Goal: Information Seeking & Learning: Learn about a topic

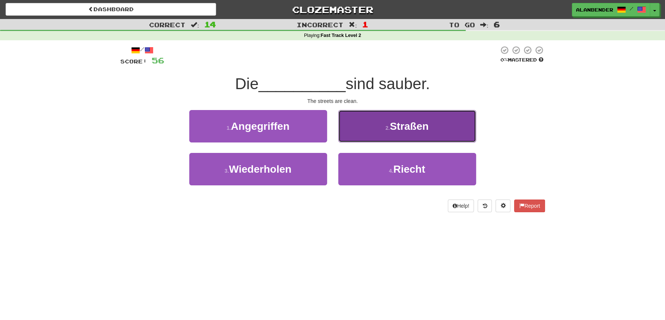
click at [408, 123] on span "Straßen" at bounding box center [409, 126] width 39 height 12
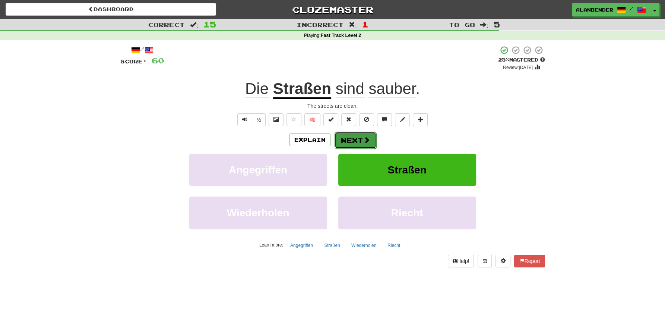
click at [355, 139] on button "Next" at bounding box center [356, 140] width 42 height 17
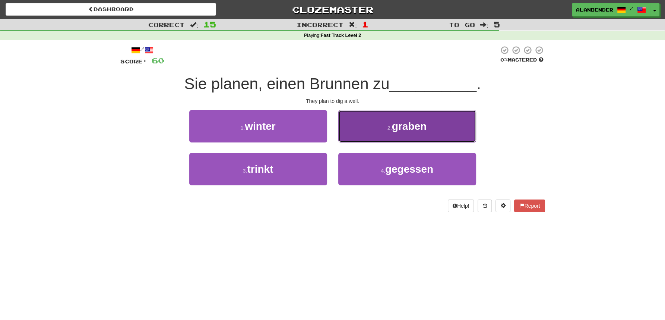
click at [413, 130] on span "graben" at bounding box center [409, 126] width 35 height 12
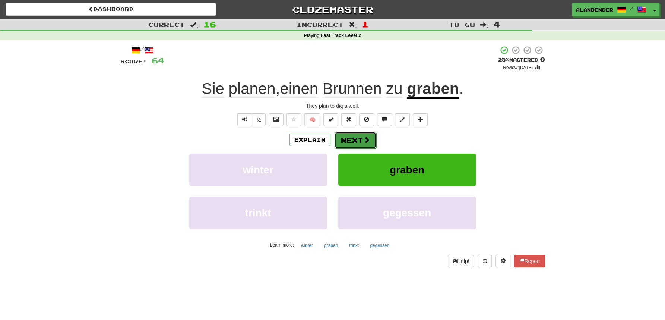
click at [354, 137] on button "Next" at bounding box center [356, 140] width 42 height 17
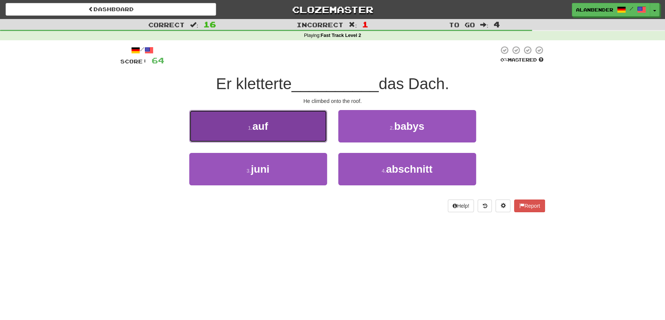
click at [286, 130] on button "1 . auf" at bounding box center [258, 126] width 138 height 32
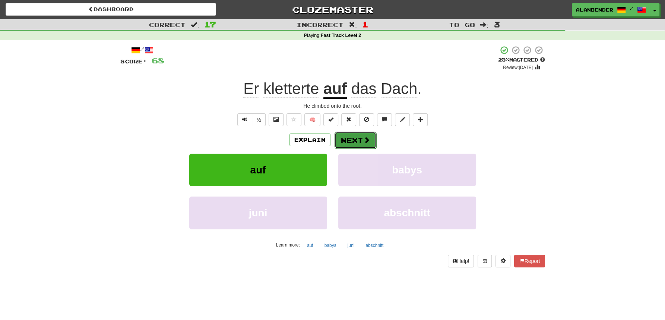
click at [362, 140] on button "Next" at bounding box center [356, 140] width 42 height 17
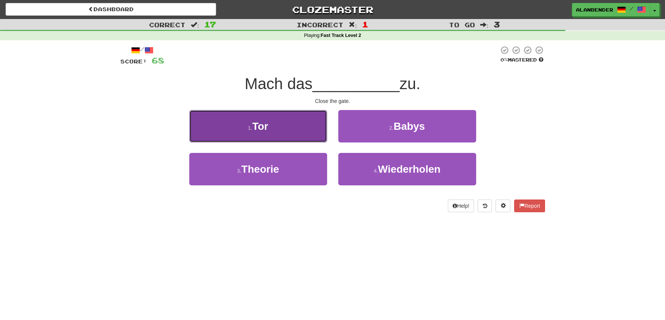
click at [281, 133] on button "1 . Tor" at bounding box center [258, 126] width 138 height 32
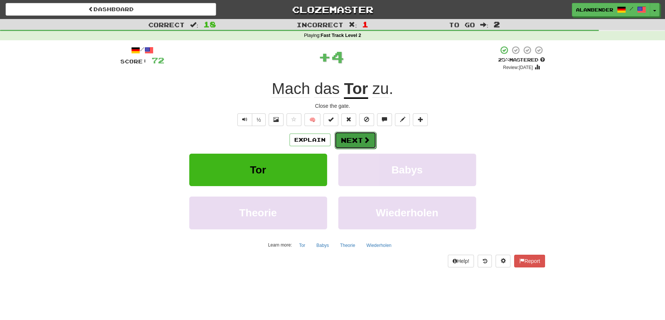
click at [364, 140] on span at bounding box center [366, 139] width 7 height 7
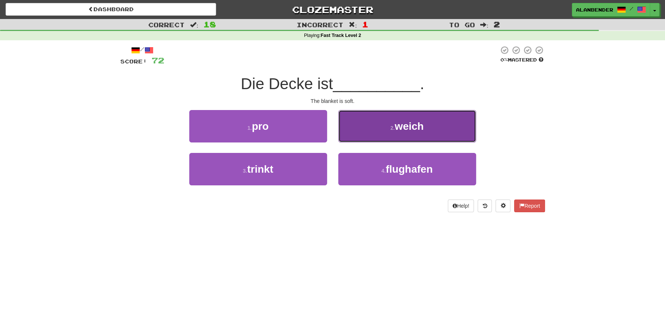
click at [413, 130] on span "weich" at bounding box center [409, 126] width 29 height 12
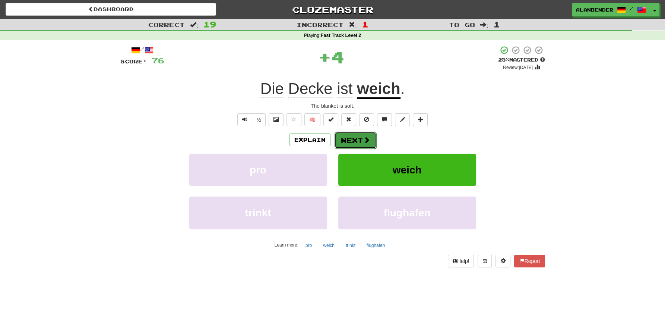
click at [353, 140] on button "Next" at bounding box center [356, 140] width 42 height 17
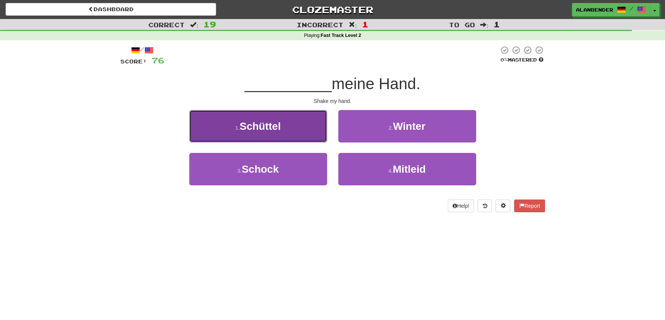
click at [267, 126] on span "Schüttel" at bounding box center [260, 126] width 41 height 12
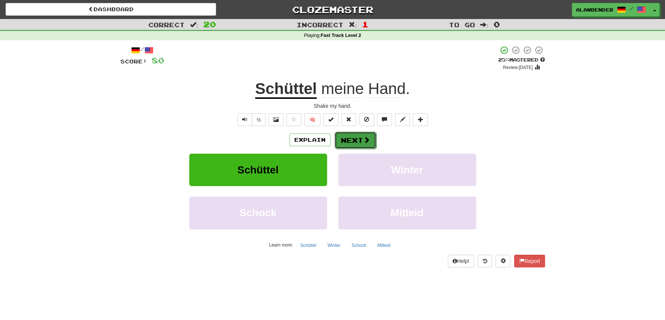
click at [352, 141] on button "Next" at bounding box center [356, 140] width 42 height 17
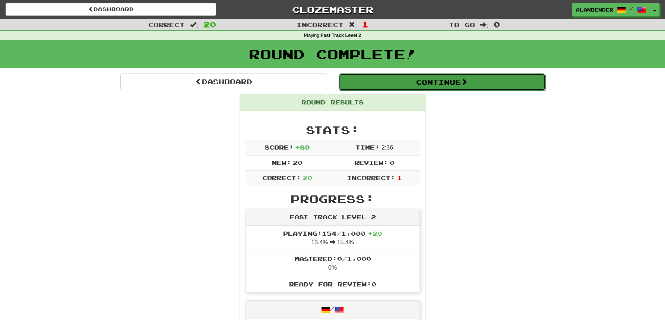
click at [453, 83] on button "Continue" at bounding box center [442, 81] width 207 height 17
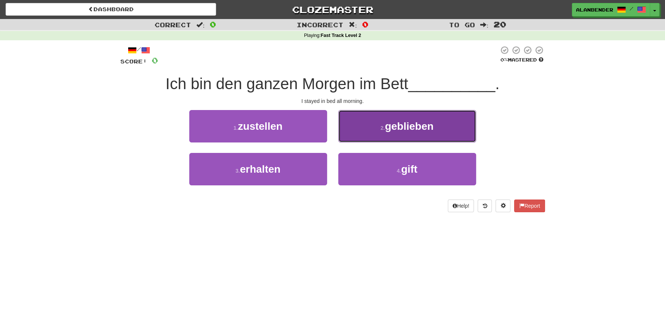
click at [427, 132] on span "geblieben" at bounding box center [409, 126] width 49 height 12
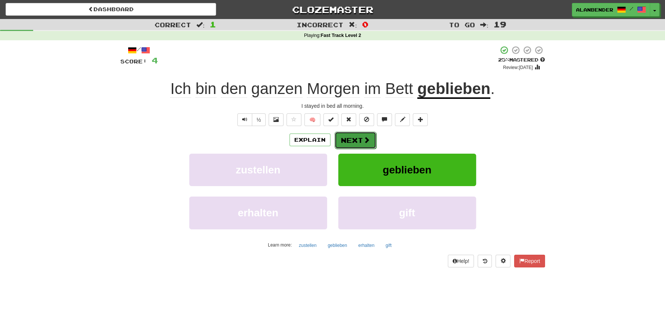
click at [360, 141] on button "Next" at bounding box center [356, 140] width 42 height 17
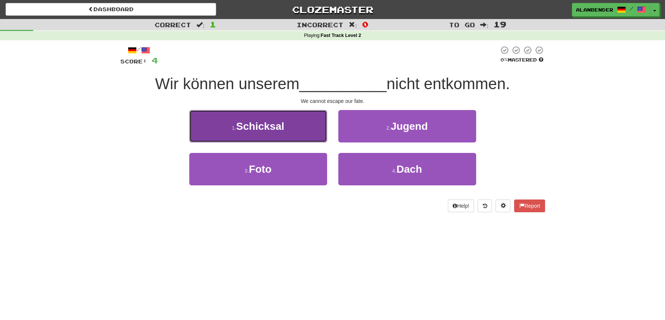
click at [271, 129] on span "Schicksal" at bounding box center [260, 126] width 48 height 12
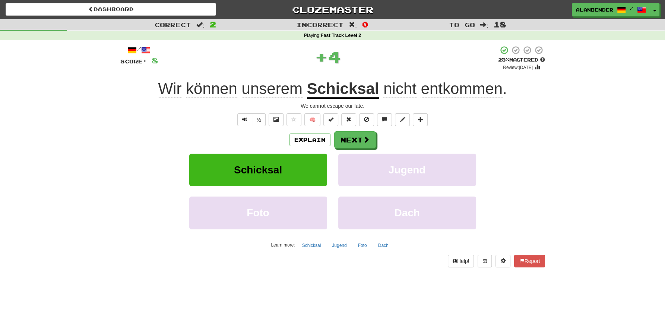
click at [333, 93] on u "Schicksal" at bounding box center [343, 89] width 72 height 19
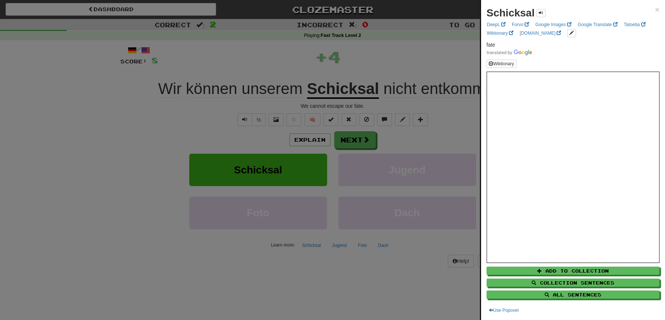
click at [369, 63] on div at bounding box center [332, 160] width 665 height 320
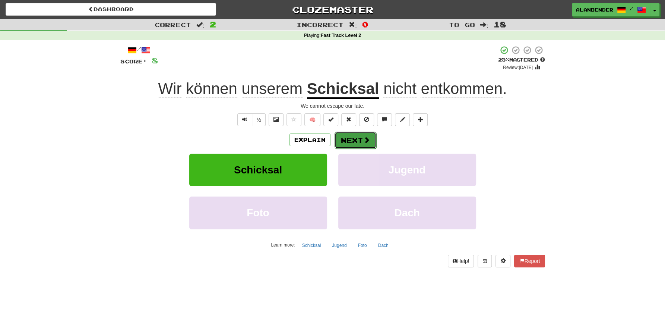
click at [358, 141] on button "Next" at bounding box center [356, 140] width 42 height 17
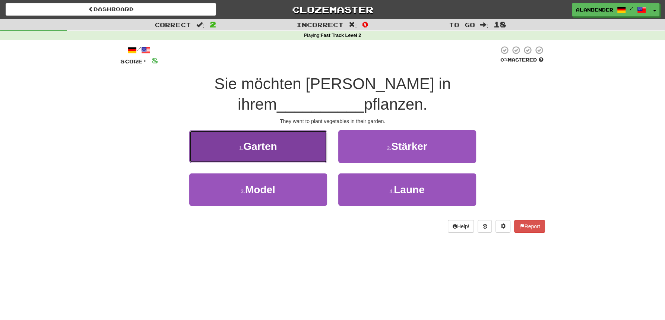
click at [265, 140] on span "Garten" at bounding box center [260, 146] width 34 height 12
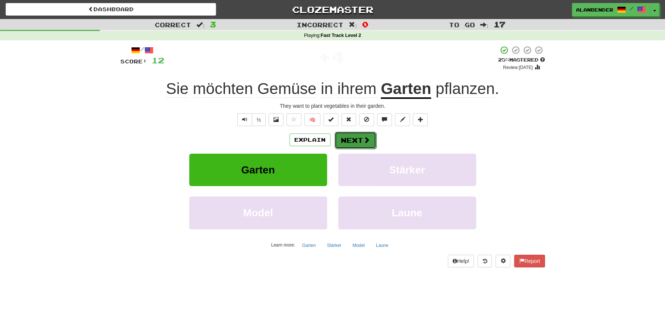
click at [349, 137] on button "Next" at bounding box center [356, 140] width 42 height 17
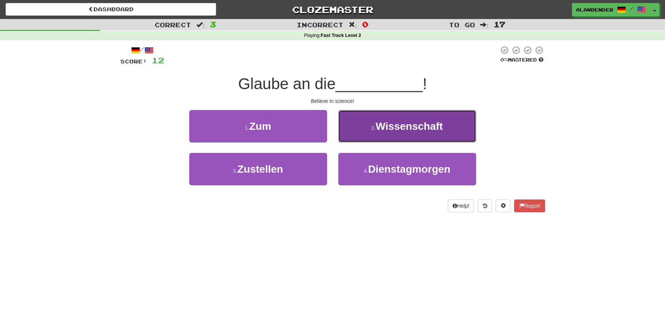
click at [439, 126] on span "Wissenschaft" at bounding box center [409, 126] width 67 height 12
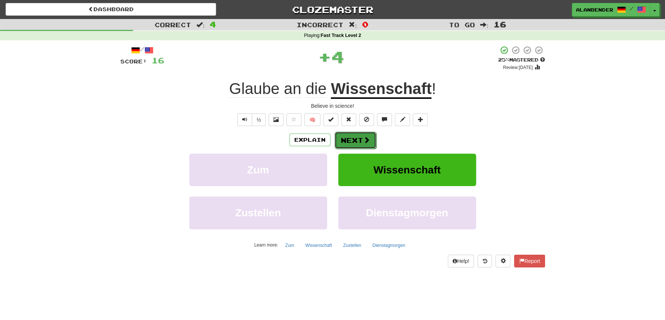
click at [357, 140] on button "Next" at bounding box center [356, 140] width 42 height 17
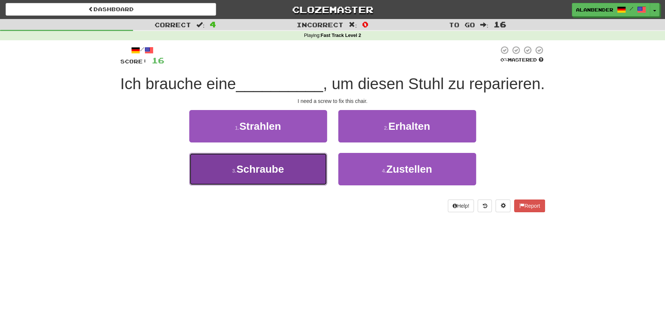
click at [268, 168] on span "Schraube" at bounding box center [261, 169] width 48 height 12
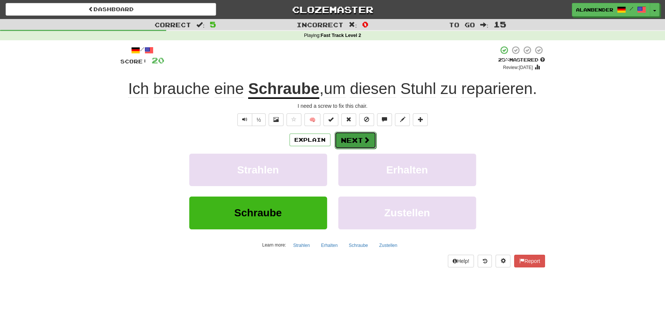
click at [360, 140] on button "Next" at bounding box center [356, 140] width 42 height 17
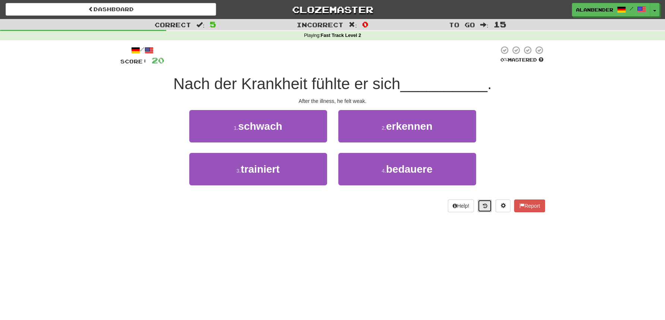
click at [483, 206] on icon at bounding box center [484, 205] width 4 height 5
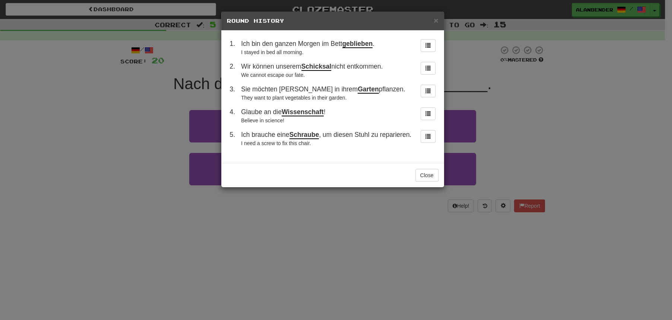
click at [542, 111] on div "× Round History 1 . Ich bin den ganzen Morgen im Bett geblieben . I stayed in b…" at bounding box center [336, 160] width 672 height 320
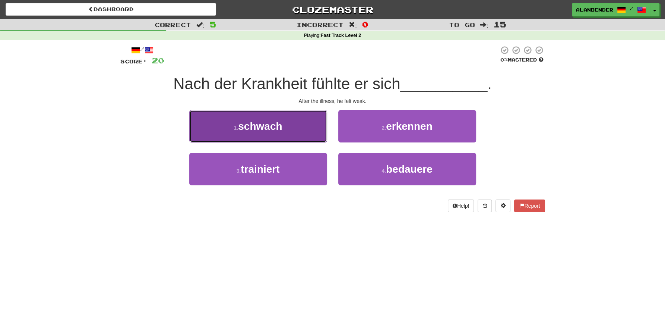
click at [264, 127] on span "schwach" at bounding box center [260, 126] width 44 height 12
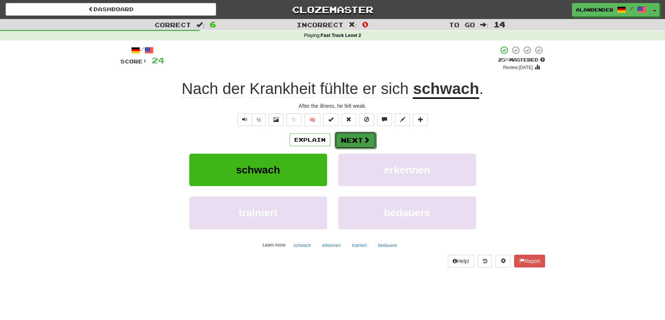
click at [364, 145] on button "Next" at bounding box center [356, 140] width 42 height 17
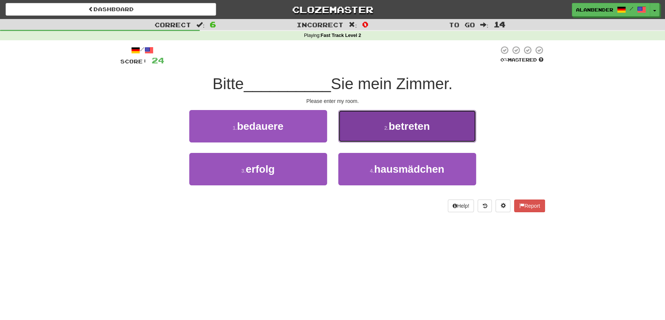
click at [404, 134] on button "2 . betreten" at bounding box center [407, 126] width 138 height 32
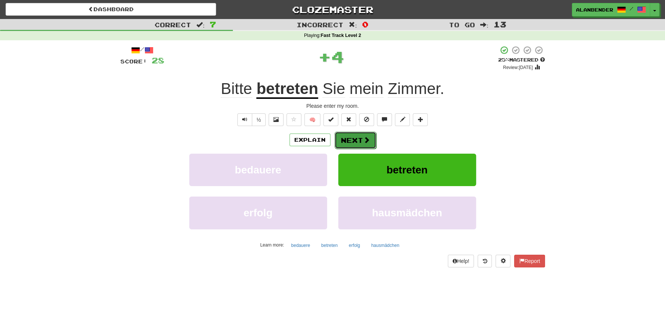
click at [346, 143] on button "Next" at bounding box center [356, 140] width 42 height 17
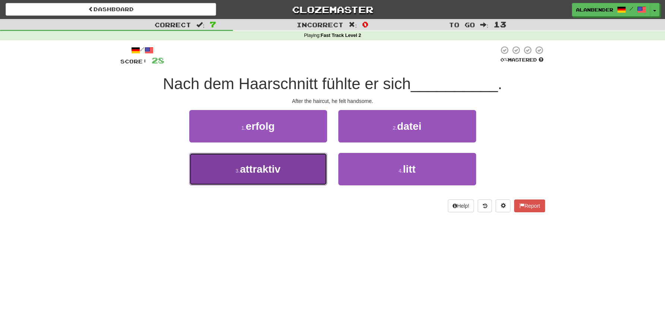
click at [267, 174] on span "attraktiv" at bounding box center [260, 169] width 41 height 12
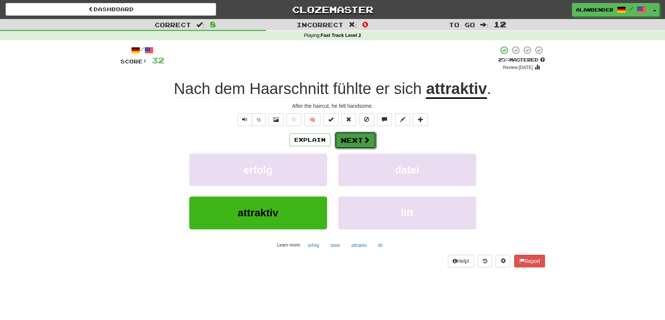
click at [361, 142] on button "Next" at bounding box center [356, 140] width 42 height 17
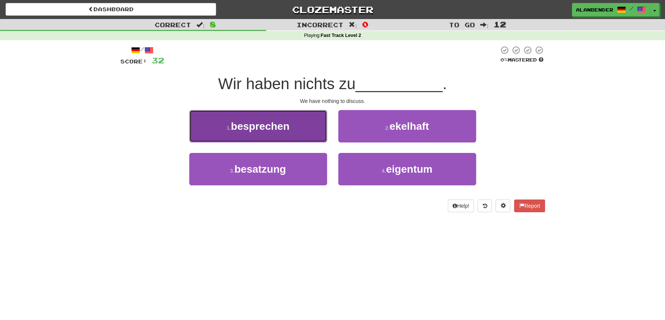
click at [285, 136] on button "1 . besprechen" at bounding box center [258, 126] width 138 height 32
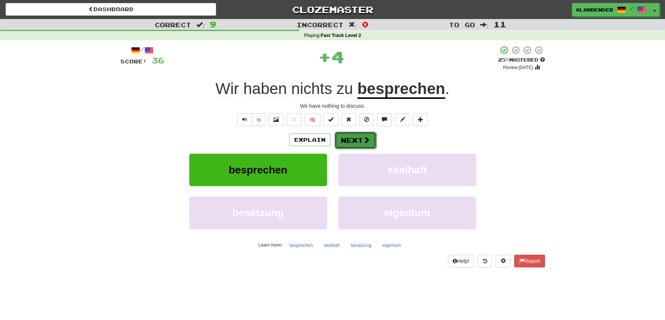
click at [361, 140] on button "Next" at bounding box center [356, 140] width 42 height 17
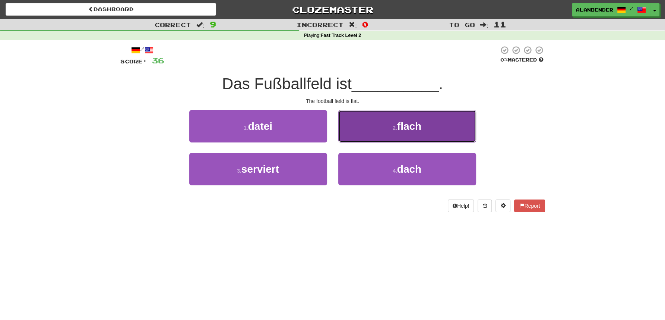
click at [414, 127] on span "flach" at bounding box center [409, 126] width 24 height 12
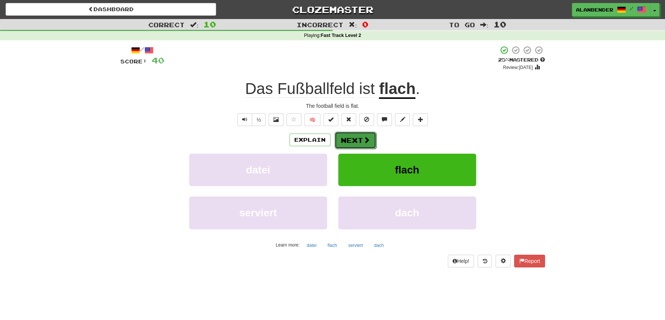
click at [354, 142] on button "Next" at bounding box center [356, 140] width 42 height 17
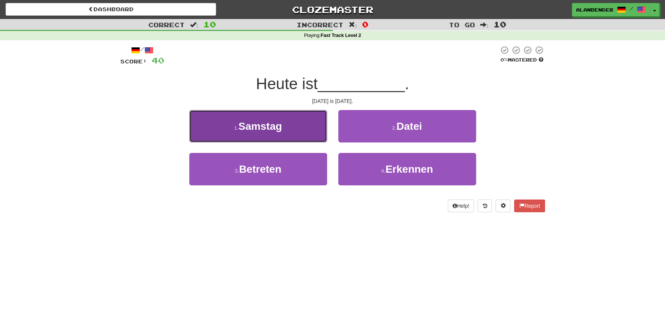
click at [270, 129] on span "Samstag" at bounding box center [260, 126] width 44 height 12
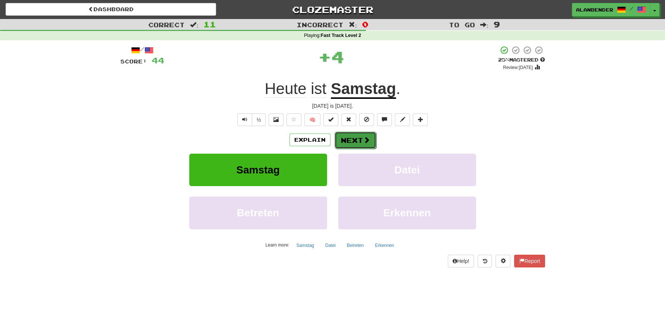
click at [356, 144] on button "Next" at bounding box center [356, 140] width 42 height 17
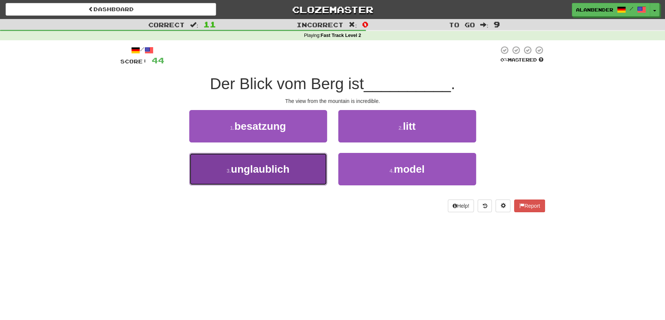
click at [277, 175] on span "unglaublich" at bounding box center [260, 169] width 58 height 12
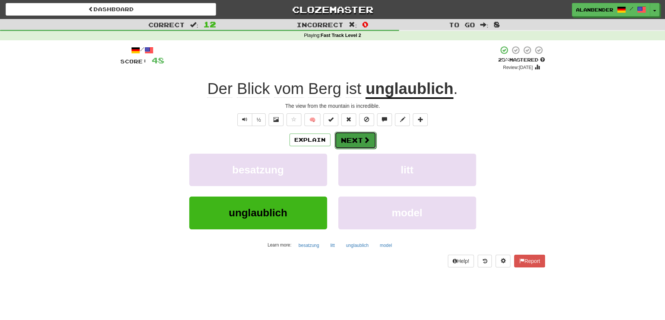
click at [349, 137] on button "Next" at bounding box center [356, 140] width 42 height 17
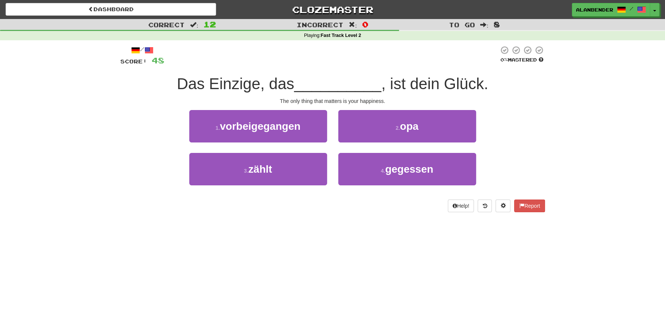
click at [222, 240] on div "Dashboard Clozemaster AlanBender / Toggle Dropdown Dashboard Leaderboard Activi…" at bounding box center [332, 160] width 665 height 320
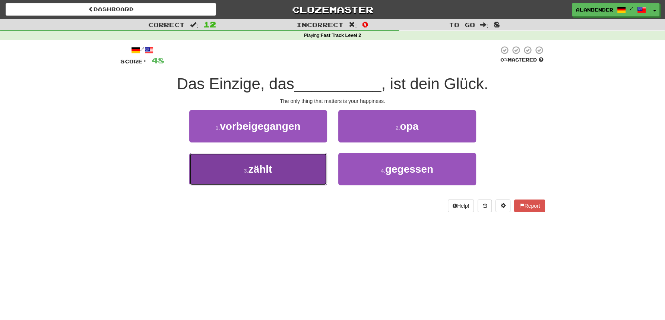
click at [258, 175] on span "zählt" at bounding box center [260, 169] width 24 height 12
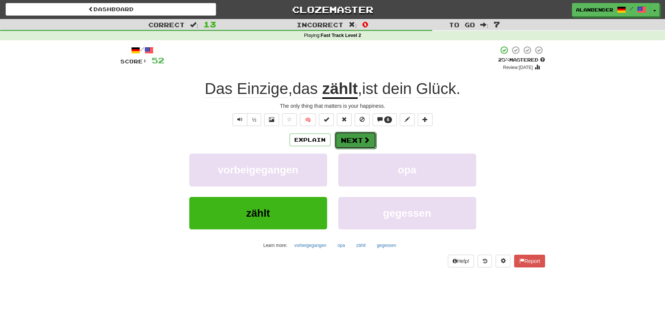
click at [351, 142] on button "Next" at bounding box center [356, 140] width 42 height 17
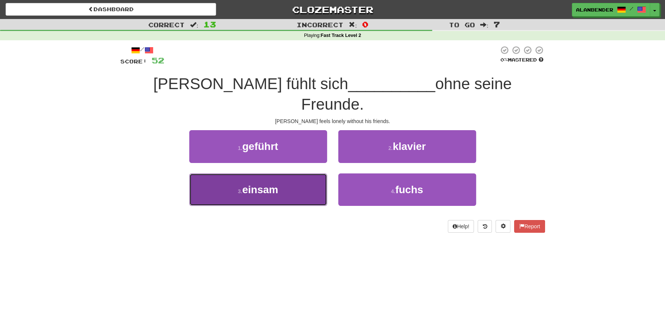
click at [263, 184] on span "einsam" at bounding box center [260, 190] width 36 height 12
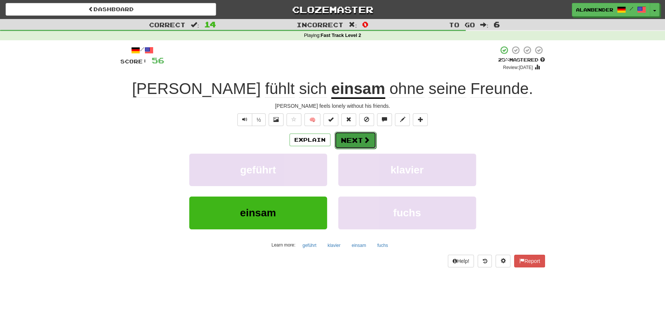
click at [358, 139] on button "Next" at bounding box center [356, 140] width 42 height 17
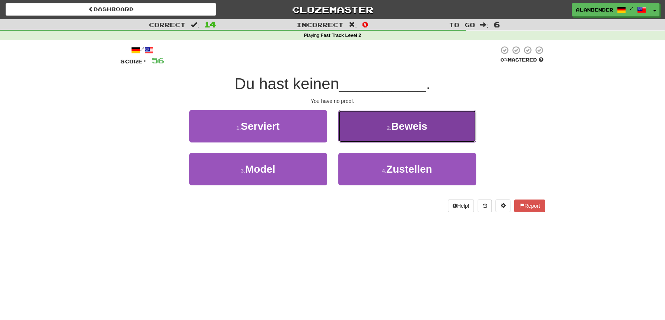
click at [425, 129] on span "Beweis" at bounding box center [409, 126] width 36 height 12
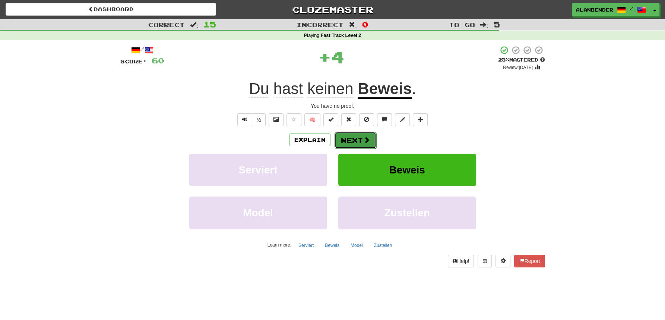
click at [358, 139] on button "Next" at bounding box center [356, 140] width 42 height 17
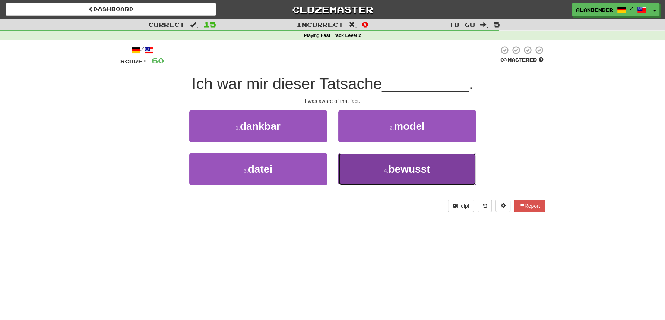
click at [397, 171] on span "bewusst" at bounding box center [409, 169] width 42 height 12
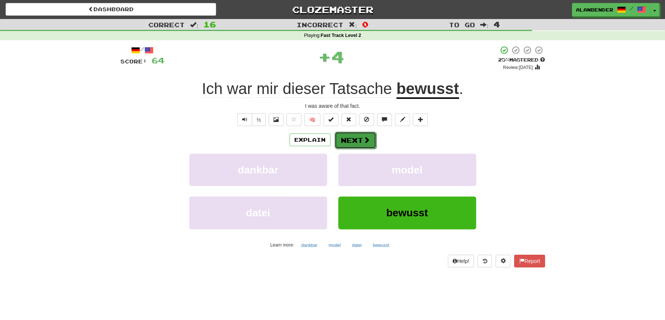
click at [358, 140] on button "Next" at bounding box center [356, 140] width 42 height 17
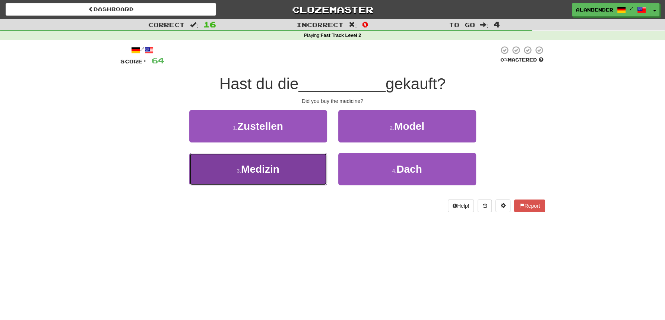
click at [252, 171] on span "Medizin" at bounding box center [260, 169] width 38 height 12
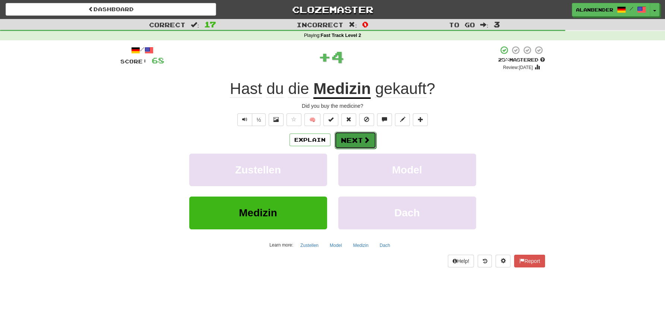
click at [358, 141] on button "Next" at bounding box center [356, 140] width 42 height 17
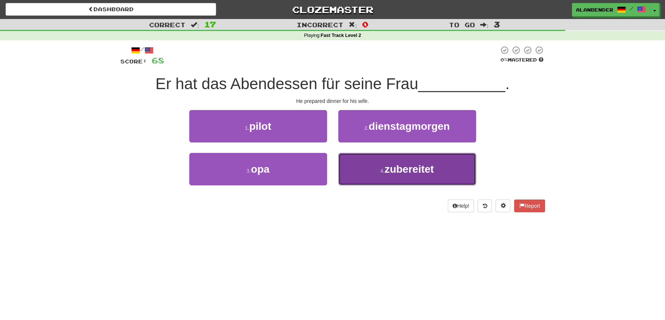
click at [422, 171] on span "zubereitet" at bounding box center [409, 169] width 49 height 12
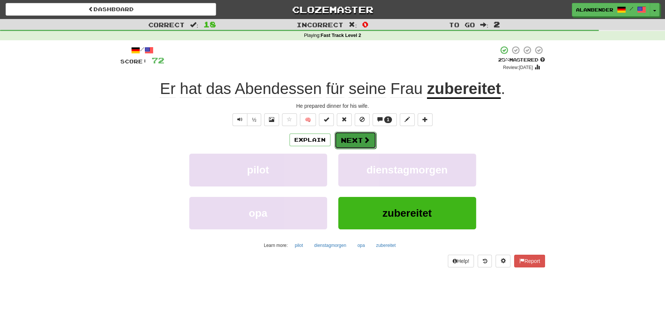
click at [358, 139] on button "Next" at bounding box center [356, 140] width 42 height 17
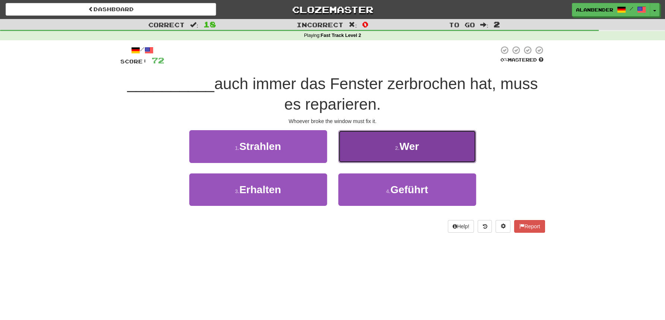
click at [415, 145] on span "Wer" at bounding box center [408, 146] width 19 height 12
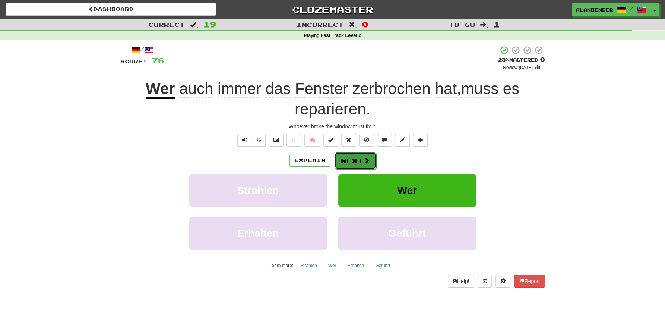
click at [355, 162] on button "Next" at bounding box center [356, 160] width 42 height 17
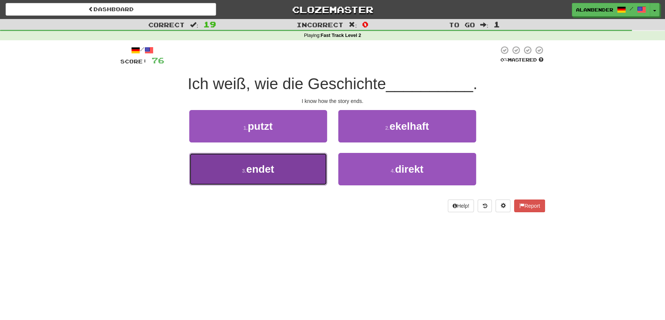
click at [265, 179] on button "3 . endet" at bounding box center [258, 169] width 138 height 32
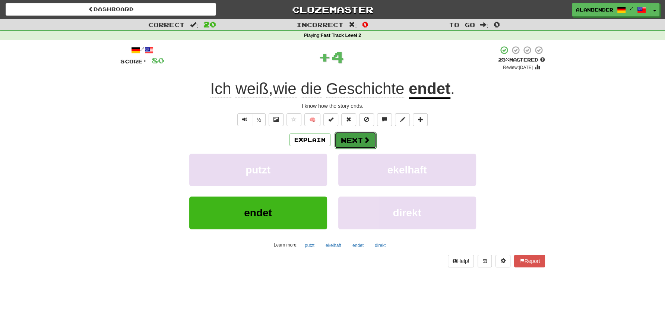
click at [363, 140] on span at bounding box center [366, 139] width 7 height 7
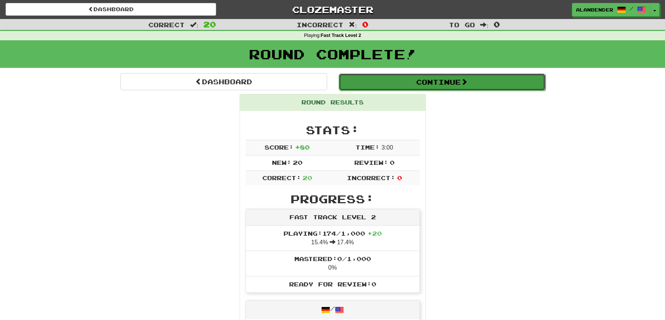
click at [443, 85] on button "Continue" at bounding box center [442, 81] width 207 height 17
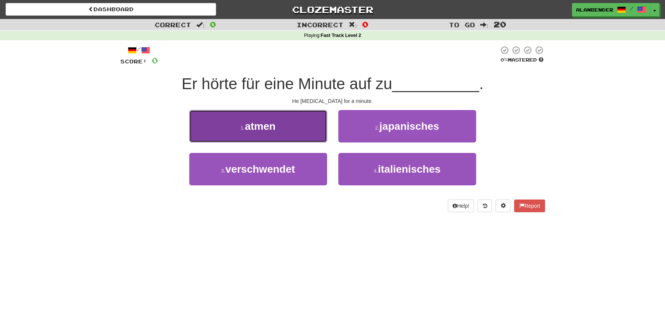
click at [263, 128] on span "atmen" at bounding box center [260, 126] width 31 height 12
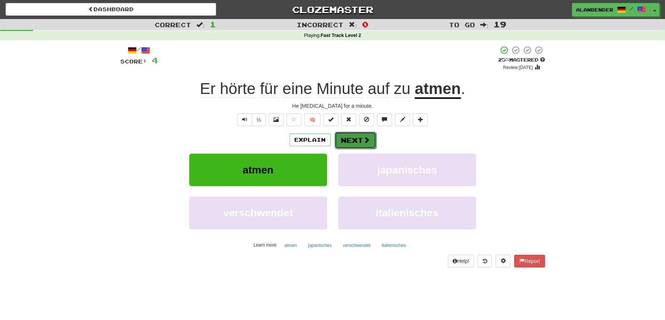
click at [365, 137] on span at bounding box center [366, 139] width 7 height 7
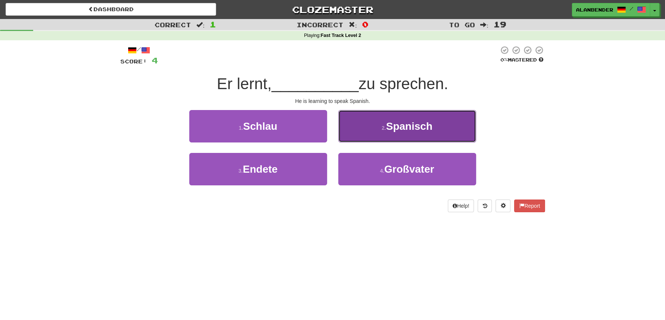
click at [413, 133] on button "2 . Spanisch" at bounding box center [407, 126] width 138 height 32
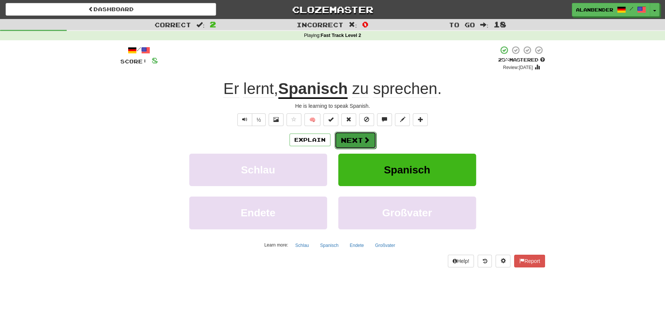
click at [357, 138] on button "Next" at bounding box center [356, 140] width 42 height 17
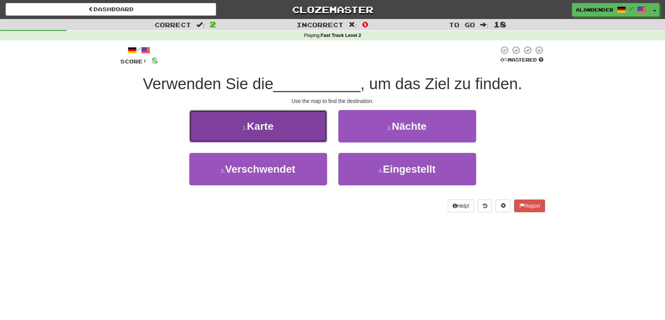
click at [262, 127] on span "Karte" at bounding box center [260, 126] width 27 height 12
